Goal: Check status: Check status

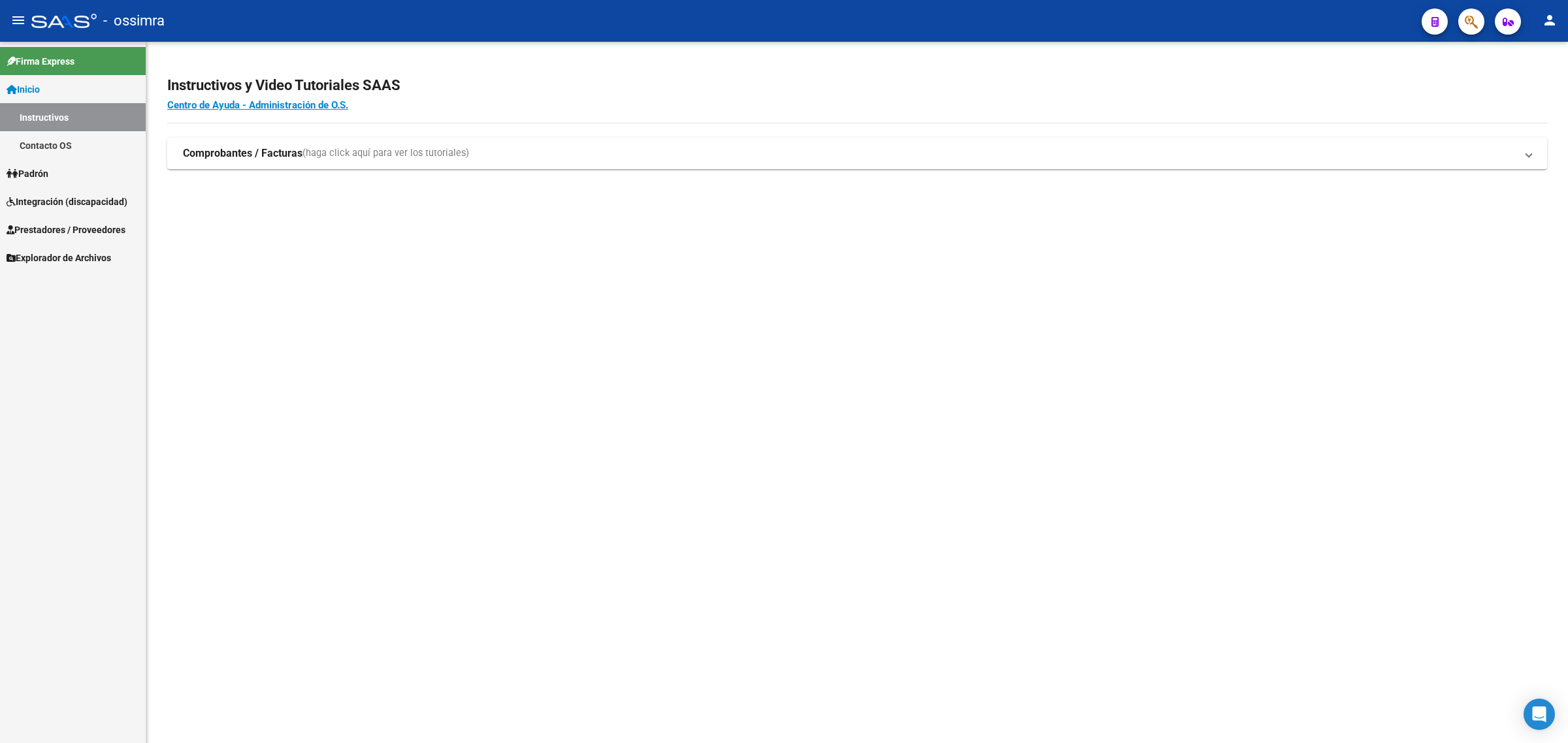
click at [37, 183] on link "Padrón" at bounding box center [73, 173] width 145 height 28
click at [43, 220] on link "Integración (discapacidad)" at bounding box center [73, 229] width 145 height 28
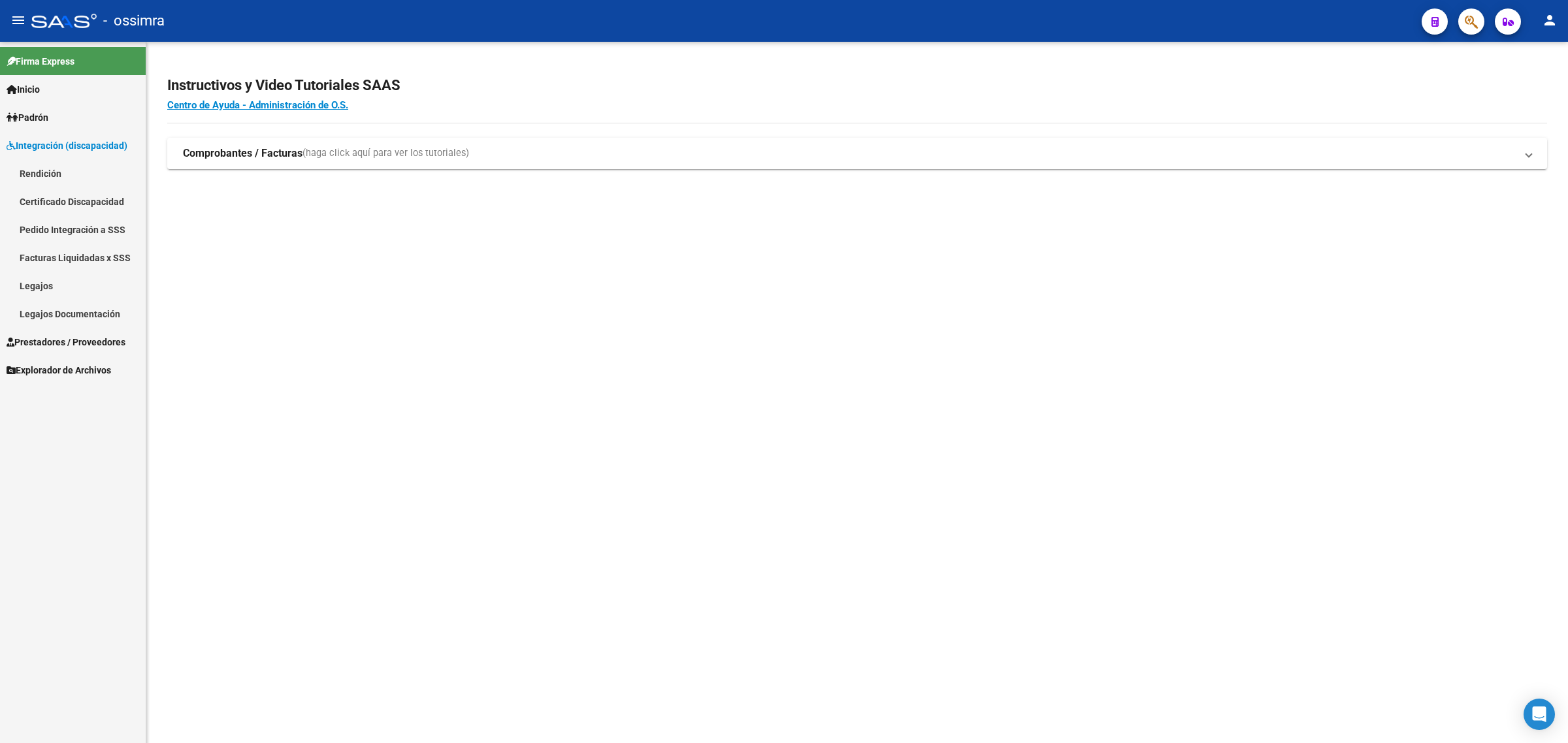
click at [66, 187] on link "Certificado Discapacidad" at bounding box center [73, 201] width 145 height 28
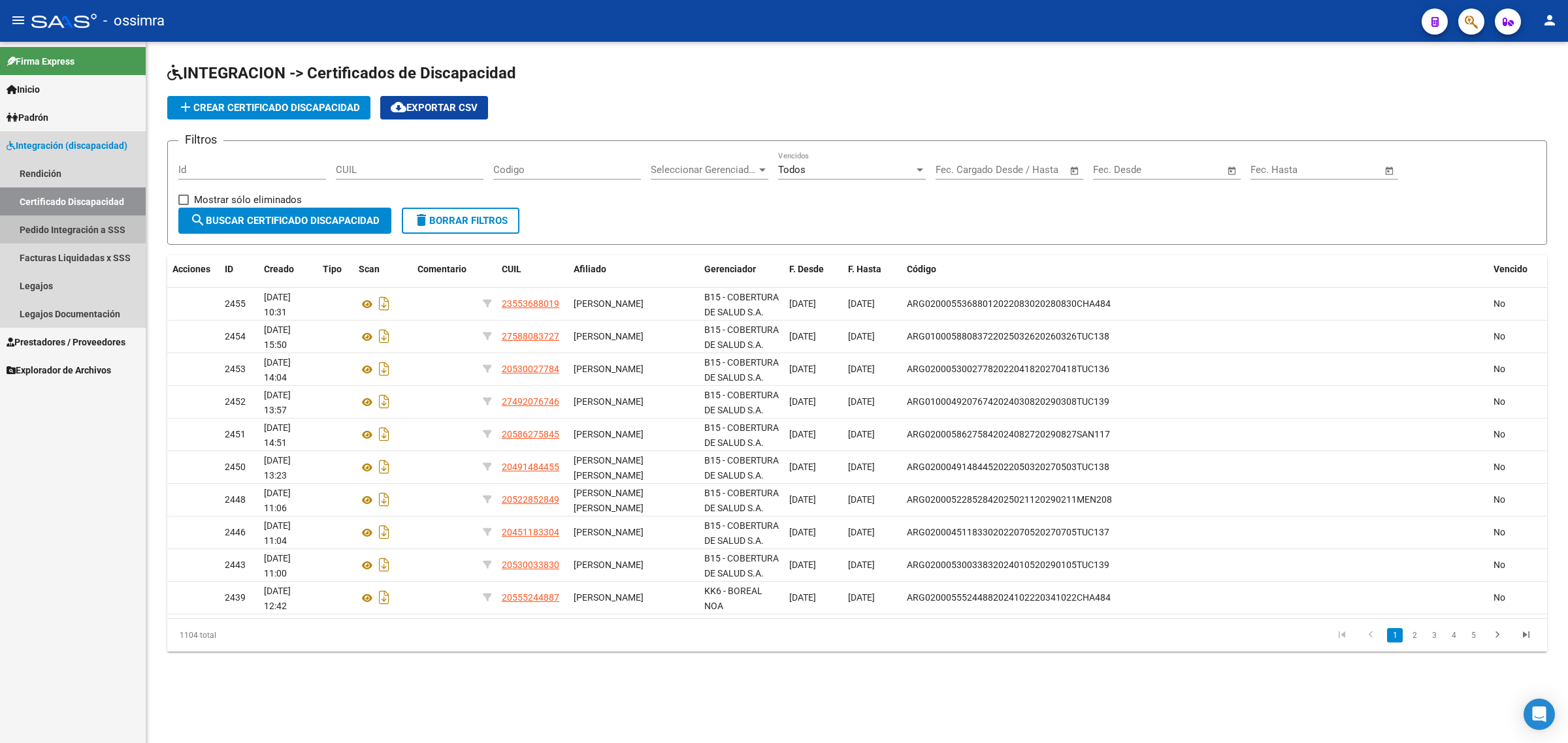
click at [57, 223] on link "Pedido Integración a SSS" at bounding box center [73, 229] width 145 height 28
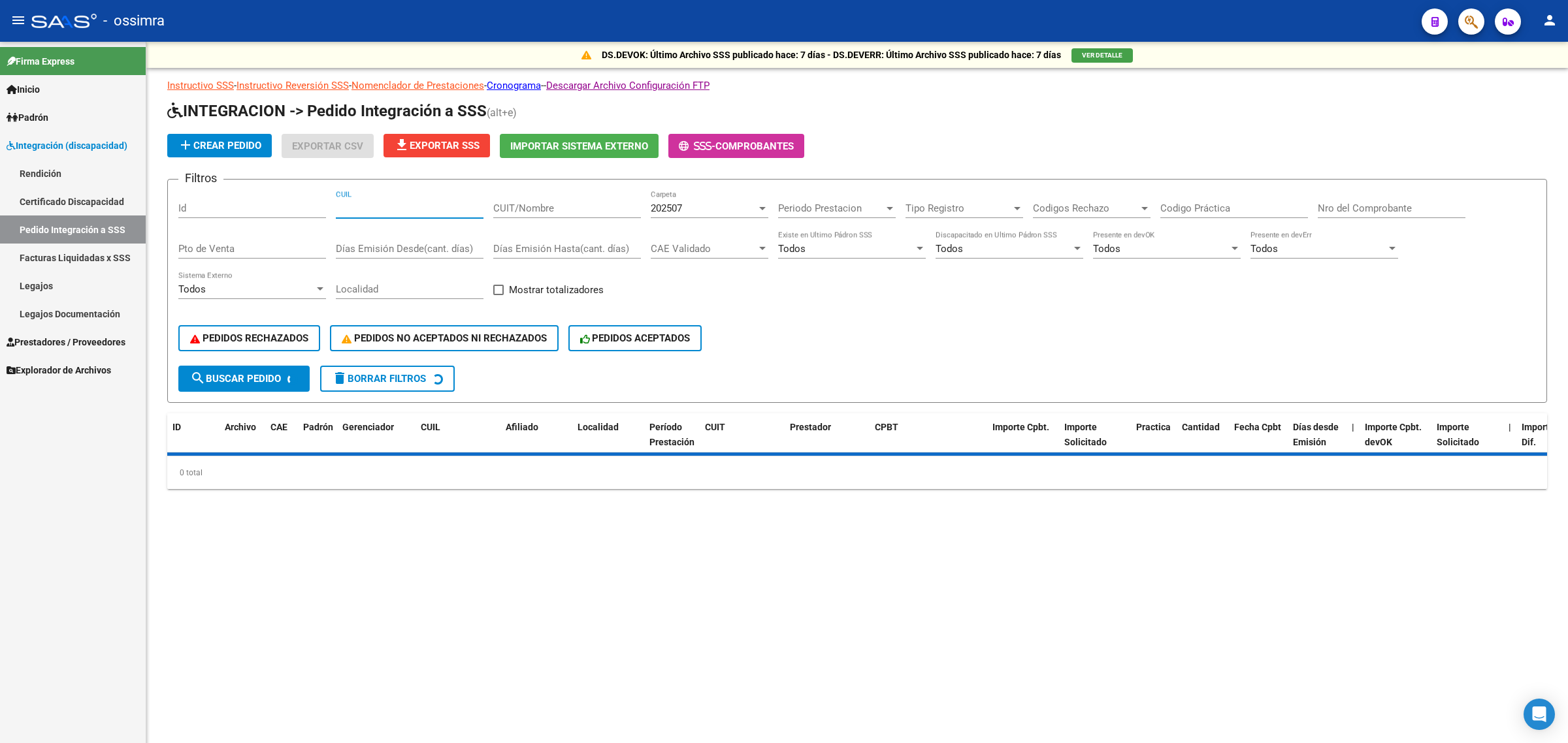
click at [420, 206] on input "CUIL" at bounding box center [410, 208] width 148 height 12
paste input "20269982986"
type input "20269982986"
click at [390, 206] on input "20269982986" at bounding box center [410, 208] width 148 height 12
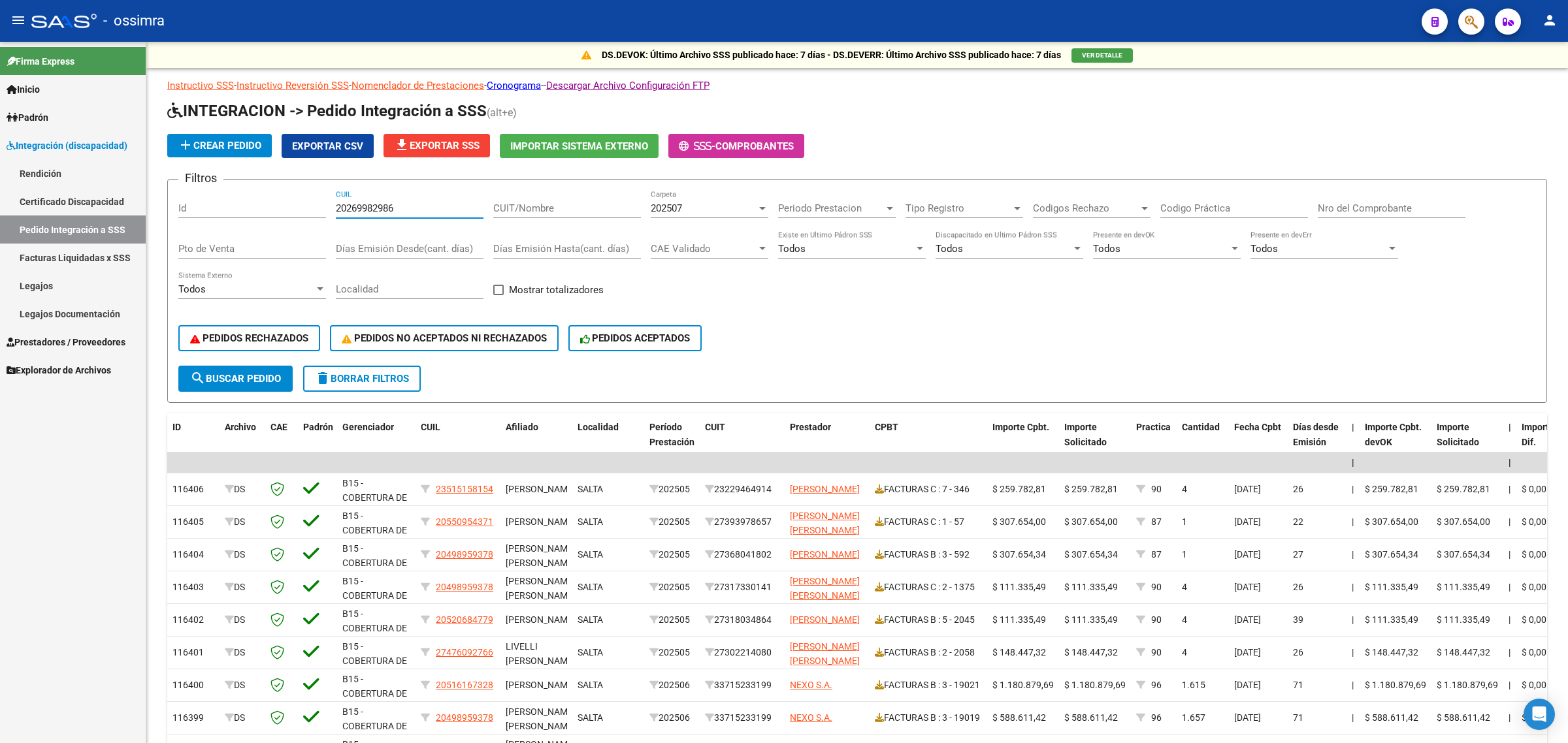
click at [390, 206] on input "20269982986" at bounding box center [410, 208] width 148 height 12
click at [702, 207] on div "202507" at bounding box center [703, 208] width 106 height 12
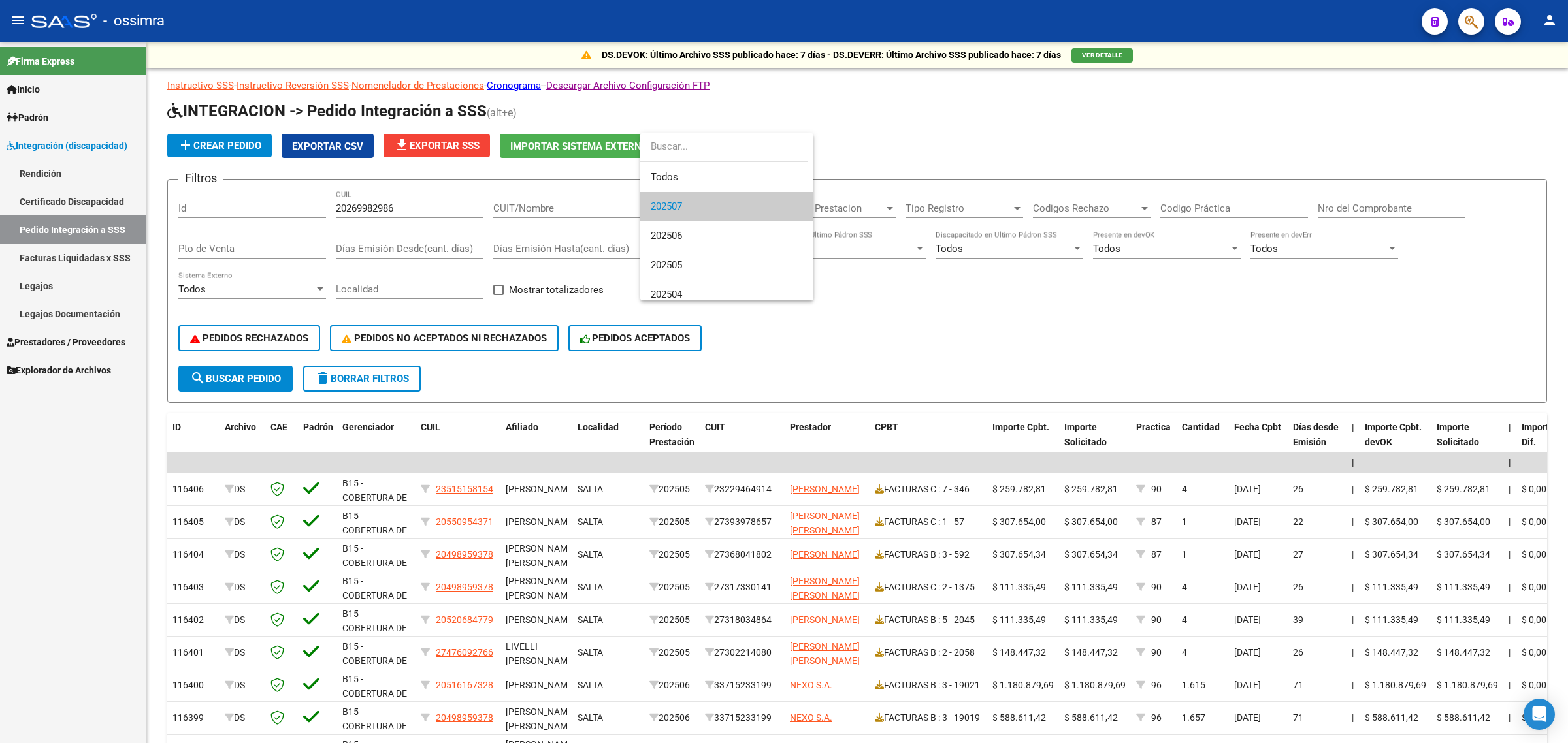
click at [43, 260] on div at bounding box center [784, 372] width 1568 height 743
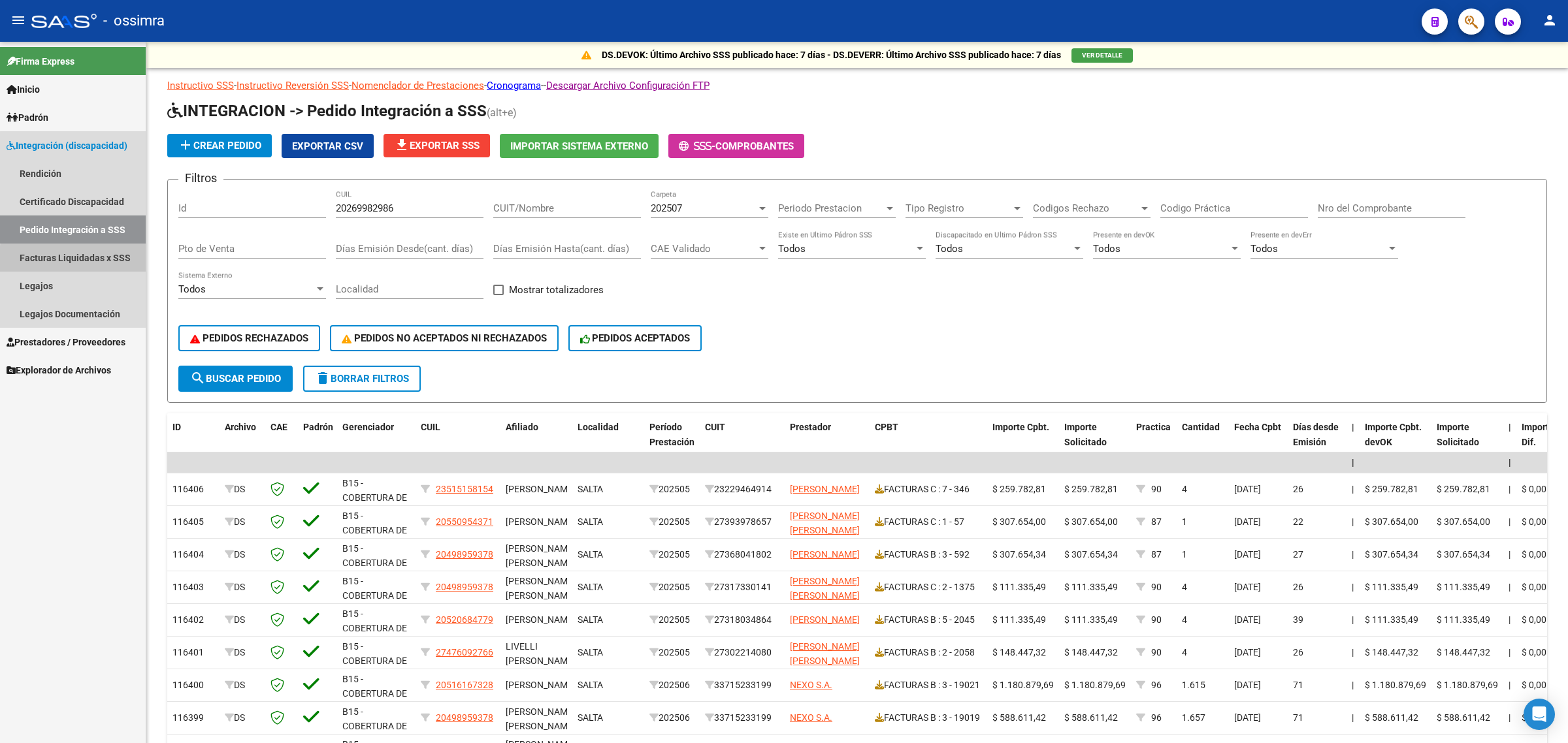
click at [116, 263] on link "Facturas Liquidadas x SSS" at bounding box center [73, 257] width 145 height 28
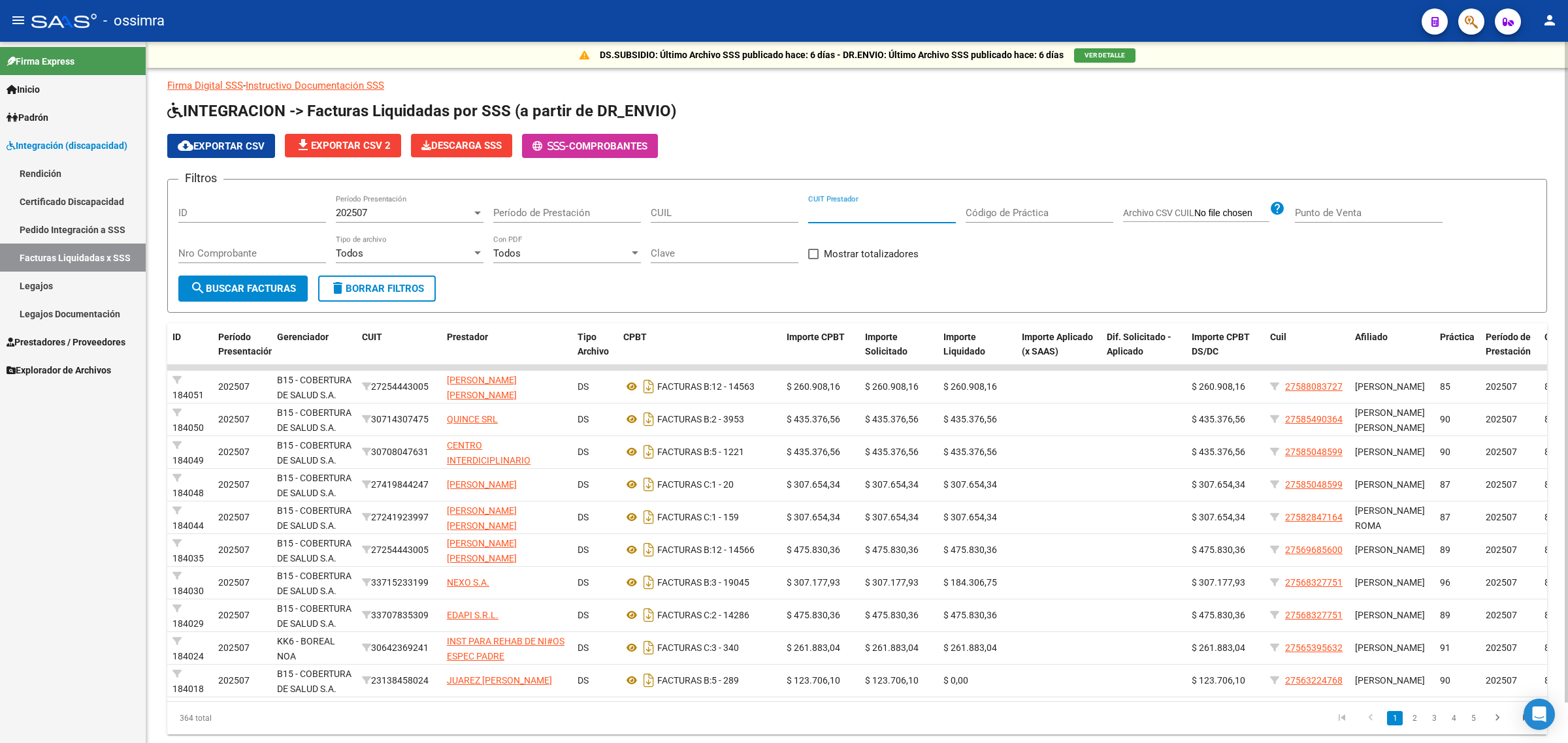
click at [870, 214] on input "CUIT Prestador" at bounding box center [882, 213] width 148 height 12
paste input "20-26998298-6"
type input "20-26998298-6"
click at [259, 287] on span "search Buscar Facturas" at bounding box center [243, 288] width 106 height 12
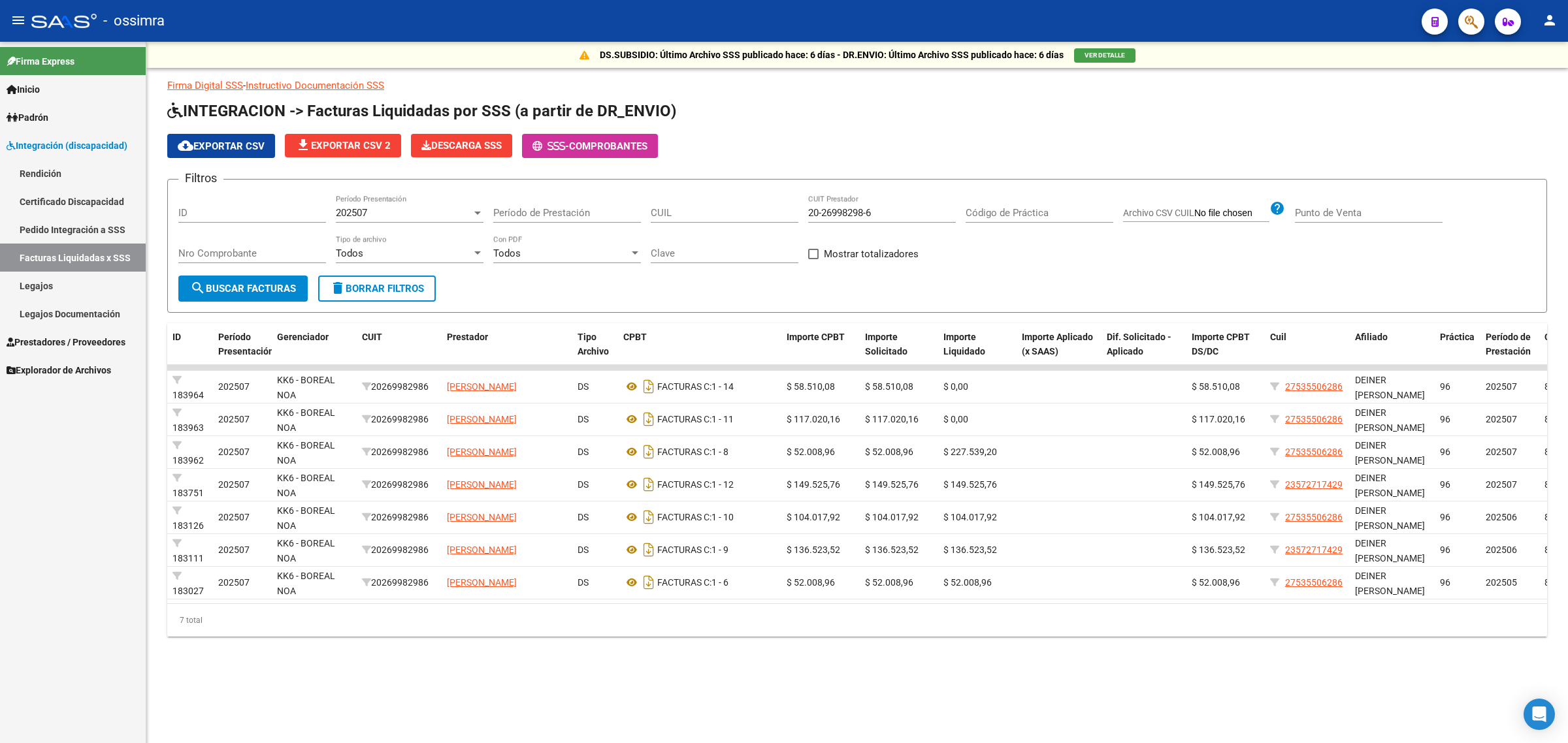
click at [413, 217] on div "202507 Período Presentación" at bounding box center [410, 208] width 148 height 28
click at [397, 177] on span "Todos" at bounding box center [410, 183] width 148 height 29
click at [279, 292] on button "search Buscar Facturas" at bounding box center [243, 288] width 129 height 26
click at [387, 292] on span "delete Borrar Filtros" at bounding box center [377, 288] width 94 height 12
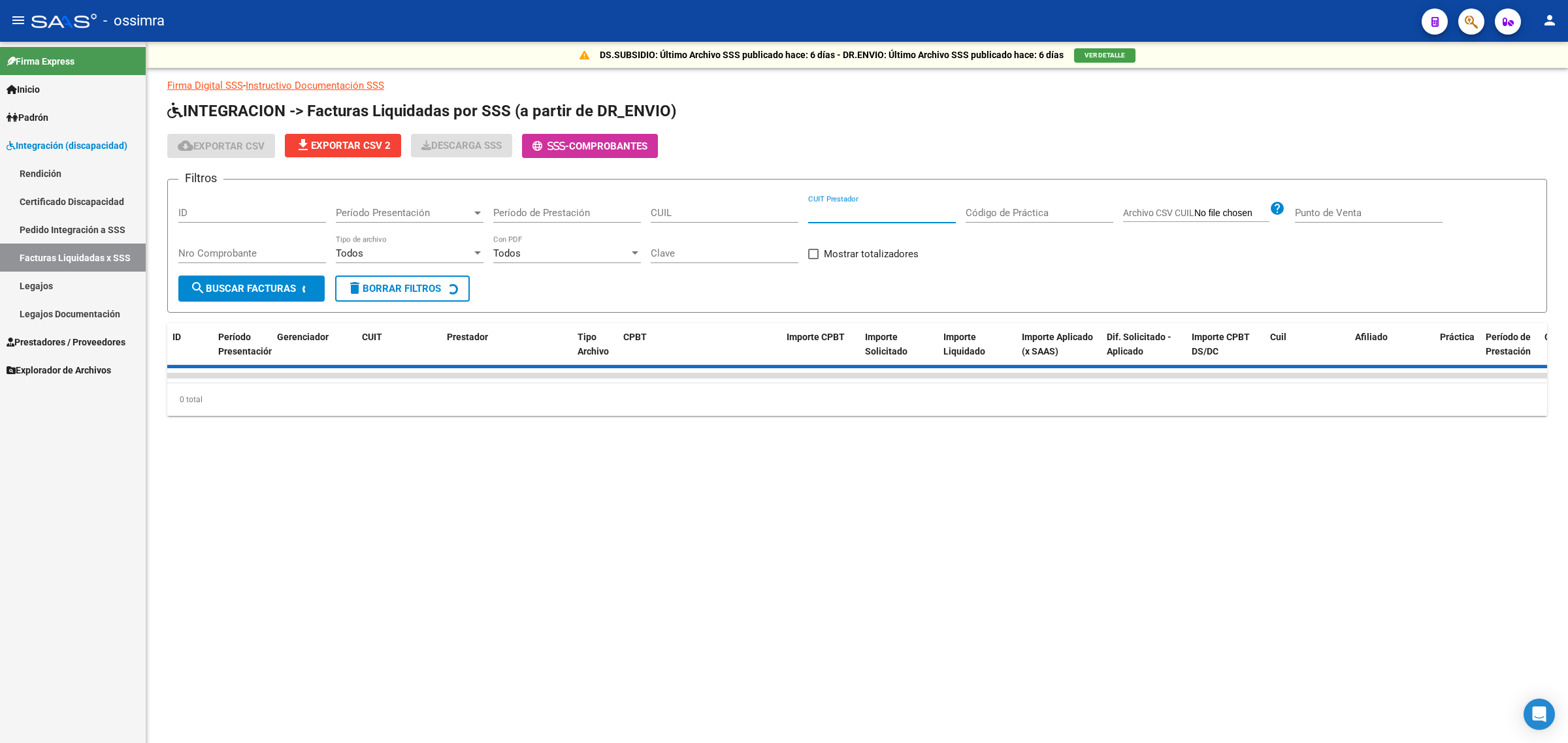
click at [827, 213] on input "CUIT Prestador" at bounding box center [882, 213] width 148 height 12
paste input "20-26998298-6"
type input "20-26998298-6"
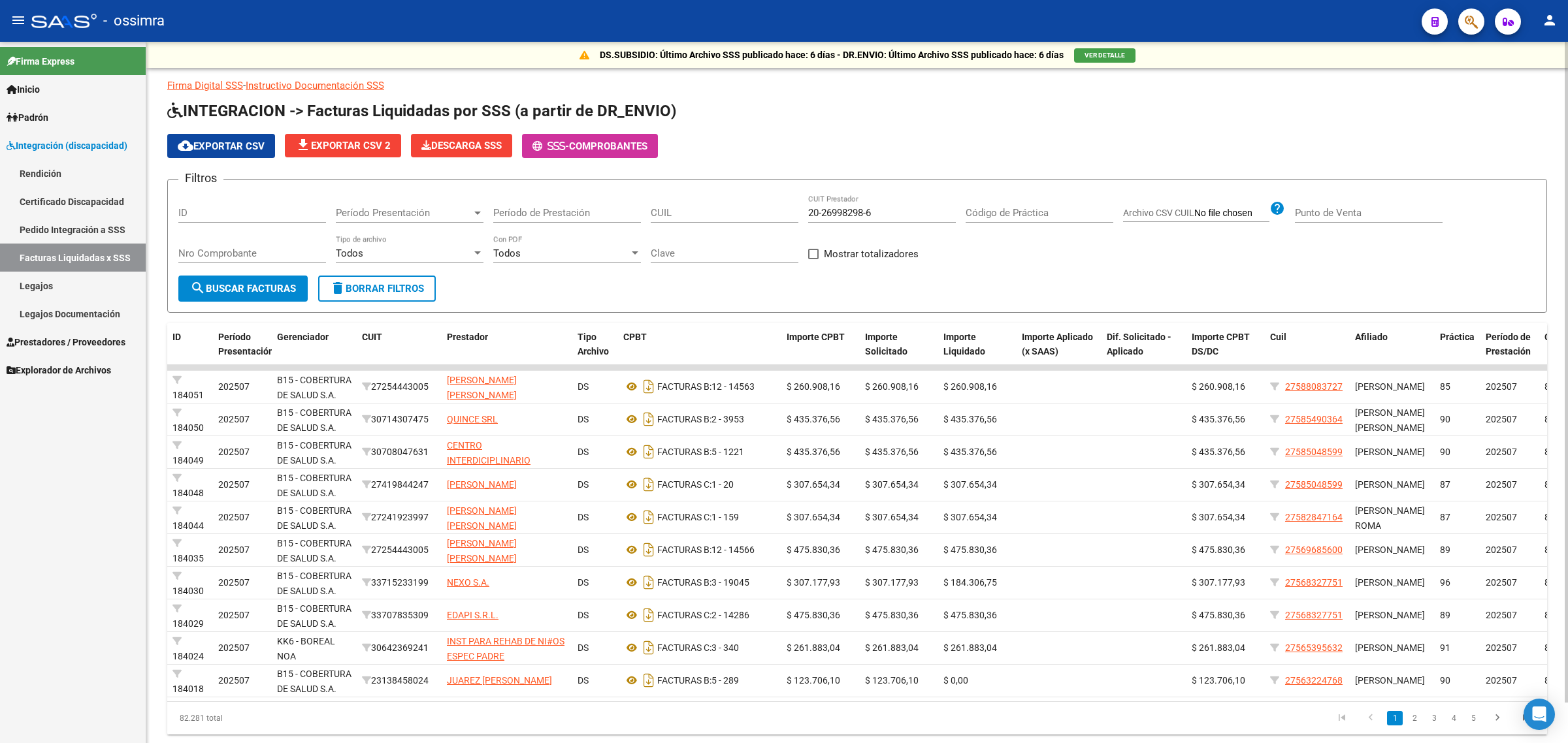
click at [678, 281] on form "Filtros ID Período Presentación Período Presentación Período de Prestación CUIL…" at bounding box center [857, 245] width 1380 height 134
